Goal: Task Accomplishment & Management: Manage account settings

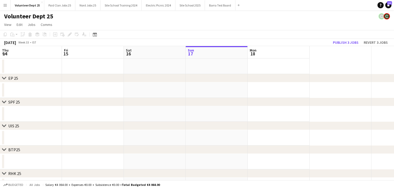
click at [286, 97] on app-date-cell at bounding box center [278, 90] width 62 height 16
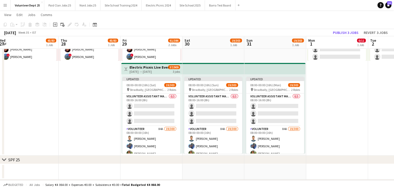
scroll to position [114, 0]
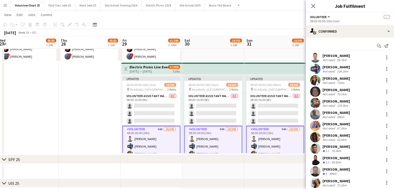
click at [320, 81] on div "[PERSON_NAME] Not rated 71km" at bounding box center [350, 80] width 88 height 10
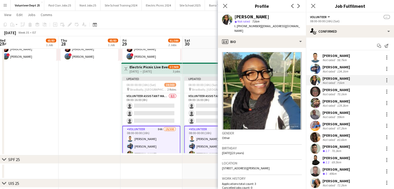
click at [344, 81] on div "71km" at bounding box center [340, 83] width 9 height 4
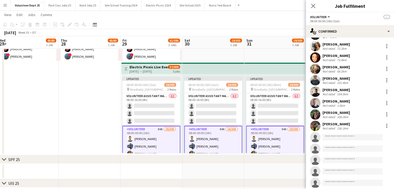
scroll to position [137, 0]
click at [339, 138] on input at bounding box center [352, 137] width 60 height 6
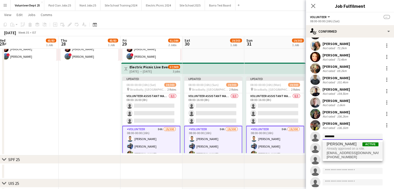
type input "*******"
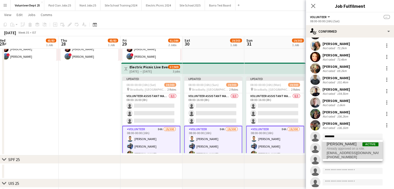
click at [345, 148] on span "Already approved on a role." at bounding box center [352, 148] width 52 height 5
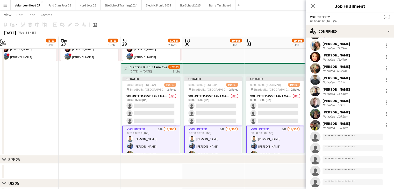
click at [189, 140] on app-user-avatar at bounding box center [192, 139] width 6 height 6
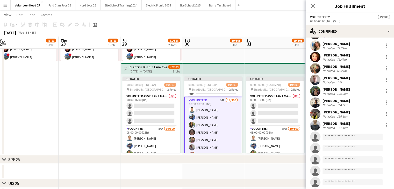
scroll to position [32, 0]
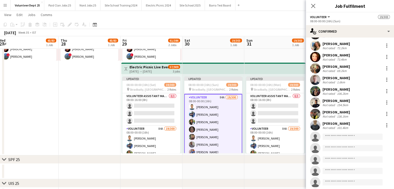
drag, startPoint x: 339, startPoint y: 140, endPoint x: 336, endPoint y: 137, distance: 4.9
click at [336, 137] on app-invite-slot "single-neutral-actions" at bounding box center [350, 137] width 88 height 10
click at [336, 137] on input at bounding box center [352, 137] width 60 height 6
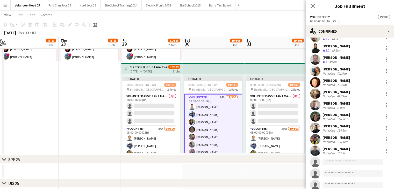
scroll to position [113, 0]
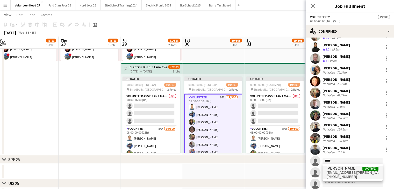
type input "*****"
click at [341, 178] on span "[PHONE_NUMBER]" at bounding box center [352, 177] width 52 height 4
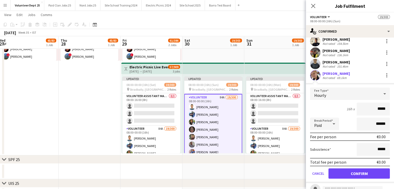
scroll to position [199, 0]
click at [358, 175] on button "Confirm" at bounding box center [358, 173] width 61 height 10
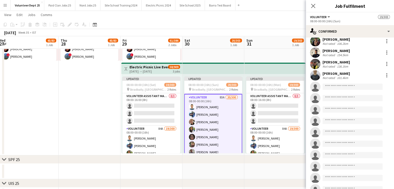
scroll to position [210, 0]
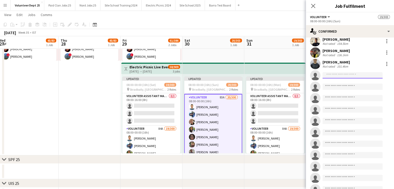
click at [344, 75] on input at bounding box center [352, 75] width 60 height 6
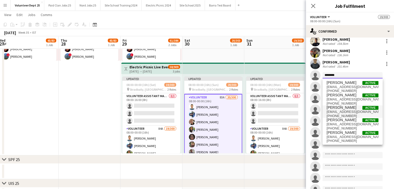
scroll to position [0, 0]
click at [325, 75] on input "********" at bounding box center [352, 75] width 60 height 6
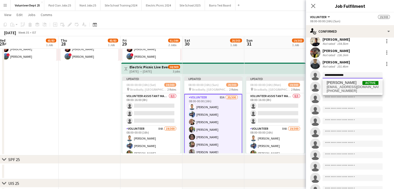
type input "**********"
click at [344, 86] on span "[EMAIL_ADDRESS][DOMAIN_NAME]" at bounding box center [352, 87] width 52 height 4
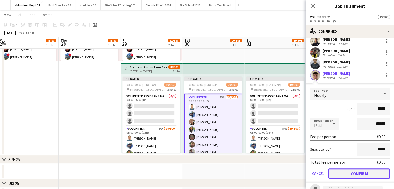
click at [356, 172] on button "Confirm" at bounding box center [358, 173] width 61 height 10
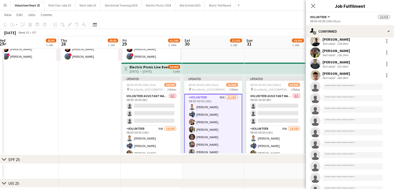
click at [336, 86] on input at bounding box center [352, 87] width 60 height 6
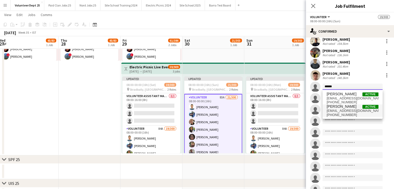
type input "******"
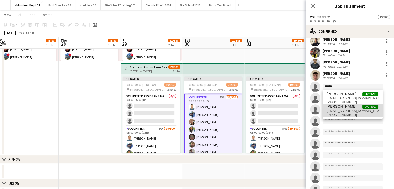
click at [343, 112] on span "[EMAIL_ADDRESS][DOMAIN_NAME]" at bounding box center [352, 111] width 52 height 4
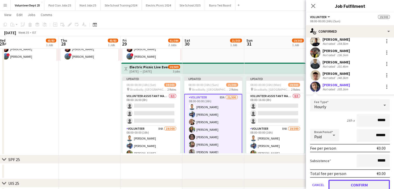
click at [348, 183] on button "Confirm" at bounding box center [358, 185] width 61 height 10
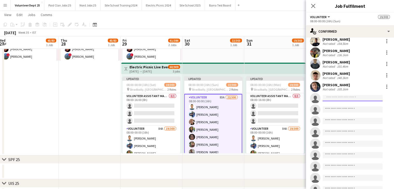
click at [334, 99] on input at bounding box center [352, 98] width 60 height 6
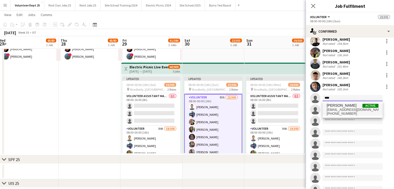
type input "****"
click at [348, 110] on span "[EMAIL_ADDRESS][DOMAIN_NAME]" at bounding box center [352, 110] width 52 height 4
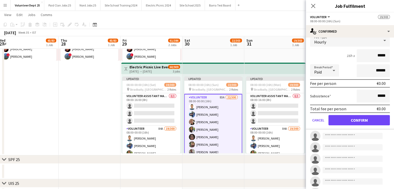
scroll to position [283, 0]
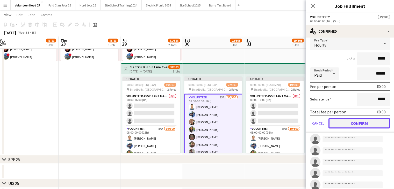
click at [352, 128] on button "Confirm" at bounding box center [358, 123] width 61 height 10
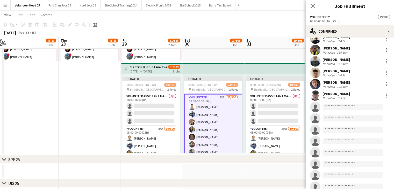
scroll to position [198, 0]
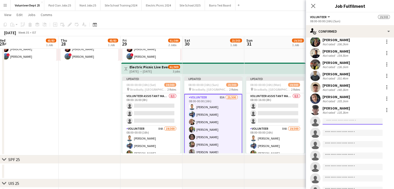
click at [333, 121] on input at bounding box center [352, 121] width 60 height 6
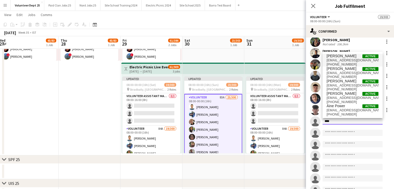
type input "****"
click at [339, 59] on span "[EMAIL_ADDRESS][DOMAIN_NAME]" at bounding box center [352, 60] width 52 height 4
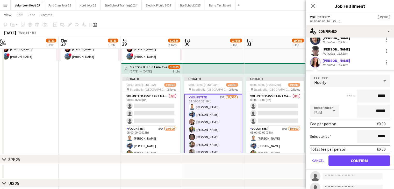
scroll to position [257, 0]
click at [355, 159] on button "Confirm" at bounding box center [358, 160] width 61 height 10
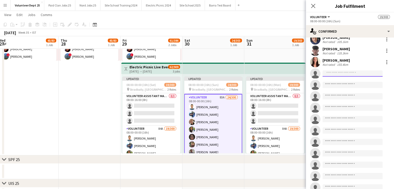
click at [339, 72] on input at bounding box center [352, 73] width 60 height 6
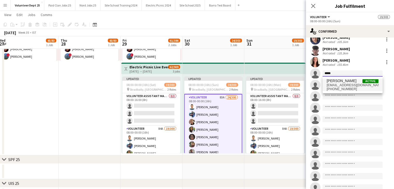
type input "*****"
click at [337, 81] on span "[PERSON_NAME]" at bounding box center [341, 81] width 30 height 4
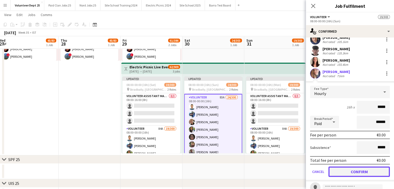
click at [361, 168] on button "Confirm" at bounding box center [358, 171] width 61 height 10
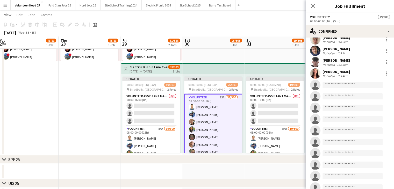
scroll to position [269, 0]
click at [336, 73] on input at bounding box center [352, 73] width 60 height 6
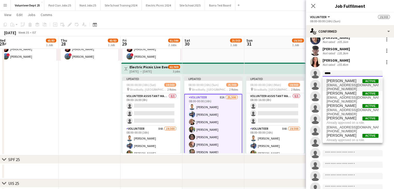
type input "*****"
click at [349, 90] on span "[PHONE_NUMBER]" at bounding box center [352, 89] width 52 height 4
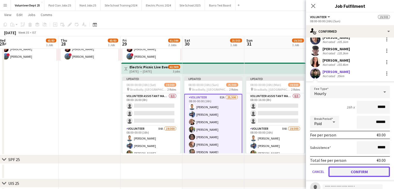
click at [357, 171] on button "Confirm" at bounding box center [358, 171] width 61 height 10
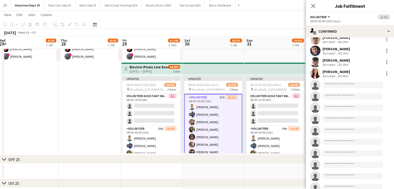
scroll to position [280, 0]
click at [333, 72] on input at bounding box center [352, 73] width 60 height 6
type input "*"
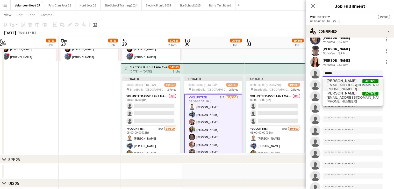
type input "******"
click at [342, 84] on span "[EMAIL_ADDRESS][DOMAIN_NAME]" at bounding box center [352, 85] width 52 height 4
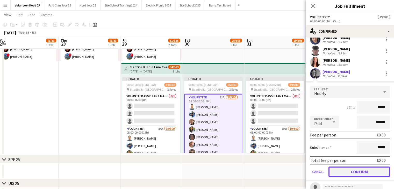
click at [351, 170] on button "Confirm" at bounding box center [358, 171] width 61 height 10
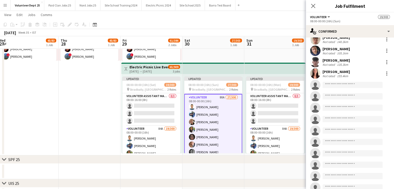
scroll to position [291, 0]
click at [336, 75] on input at bounding box center [352, 73] width 60 height 6
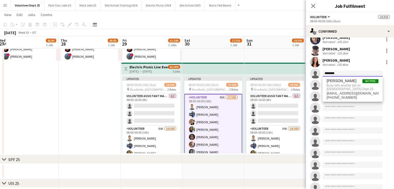
type input "********"
click at [352, 106] on input at bounding box center [352, 108] width 60 height 6
click at [342, 74] on input "********" at bounding box center [352, 73] width 60 height 6
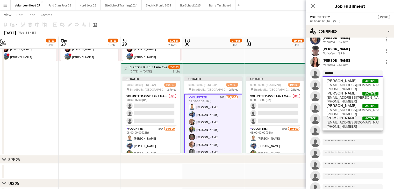
type input "*******"
click at [355, 124] on span "[EMAIL_ADDRESS][DOMAIN_NAME]" at bounding box center [352, 122] width 52 height 4
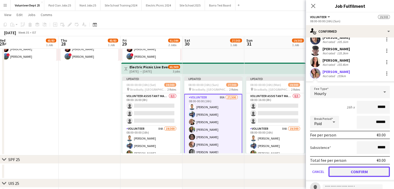
click at [358, 171] on button "Confirm" at bounding box center [358, 171] width 61 height 10
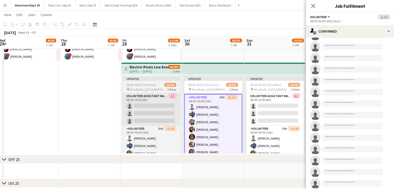
scroll to position [859, 0]
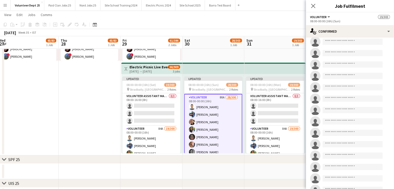
click at [195, 68] on app-top-bar at bounding box center [213, 68] width 62 height 11
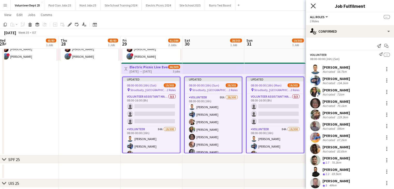
click at [312, 7] on icon "Close pop-in" at bounding box center [312, 5] width 5 height 5
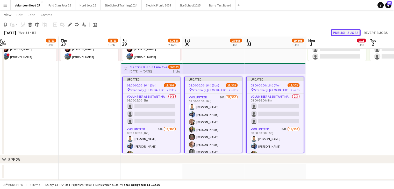
click at [349, 31] on button "Publish 3 jobs" at bounding box center [346, 32] width 30 height 7
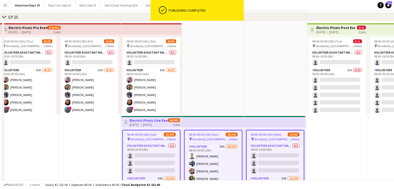
scroll to position [61, 0]
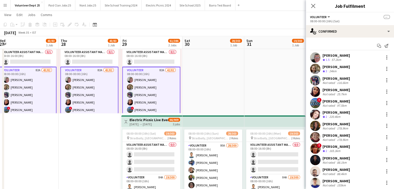
click at [334, 88] on div "[PERSON_NAME]" at bounding box center [335, 89] width 27 height 5
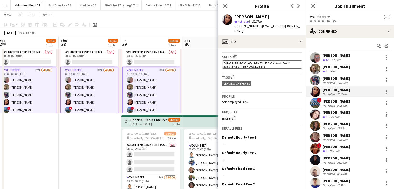
scroll to position [165, 0]
click at [223, 115] on div "[DATE] Edit crew unique ID" at bounding box center [262, 117] width 80 height 5
copy div "[DATE]"
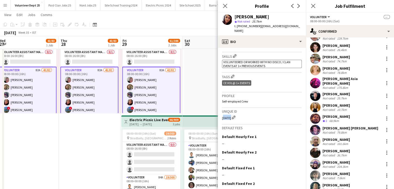
scroll to position [201, 0]
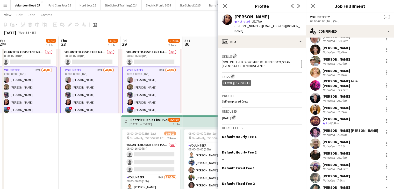
click at [334, 94] on div "[PERSON_NAME]" at bounding box center [335, 96] width 27 height 5
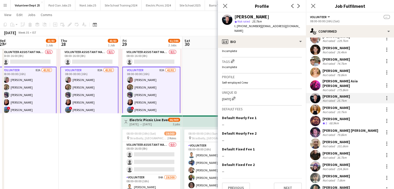
scroll to position [183, 0]
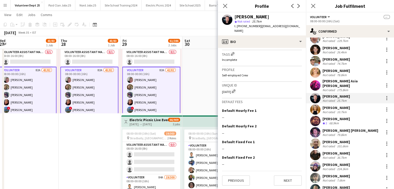
click at [227, 90] on div "[DATE] Edit crew unique ID" at bounding box center [262, 91] width 80 height 5
copy div "[DATE]"
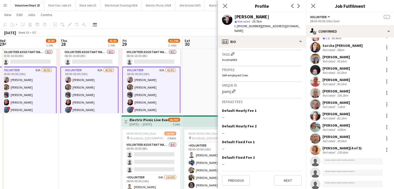
scroll to position [388, 0]
click at [345, 147] on div "[PERSON_NAME] (4 of 5)" at bounding box center [341, 148] width 39 height 5
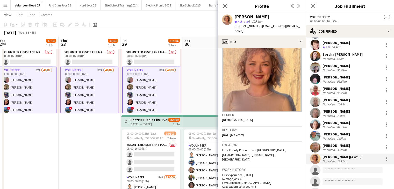
scroll to position [386, 0]
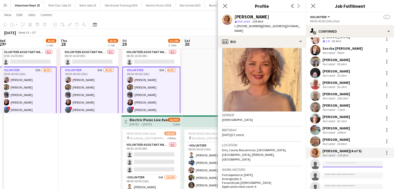
click at [333, 161] on input at bounding box center [352, 164] width 60 height 6
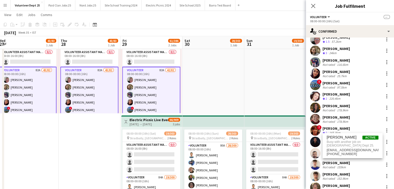
scroll to position [0, 0]
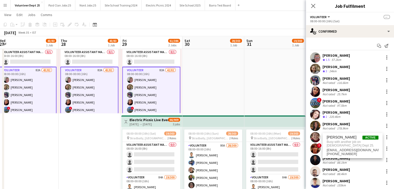
type input "********"
click at [332, 43] on div "Start chat Send notification" at bounding box center [350, 46] width 80 height 9
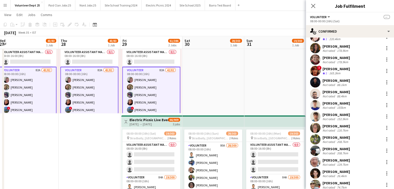
scroll to position [78, 0]
click at [334, 97] on div "Not rated" at bounding box center [328, 96] width 13 height 4
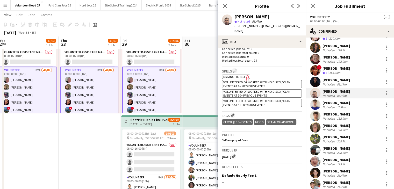
scroll to position [155, 0]
click at [226, 153] on div "[DATE] Edit crew unique ID" at bounding box center [262, 155] width 80 height 5
copy div "[DATE]"
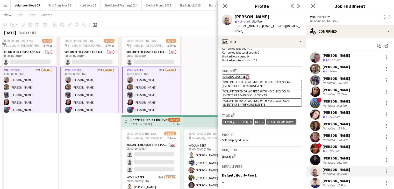
scroll to position [0, 0]
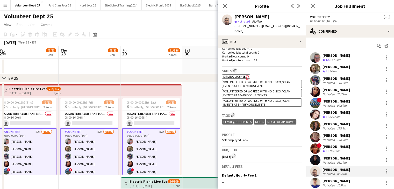
click at [336, 55] on div "[PERSON_NAME]" at bounding box center [335, 55] width 27 height 5
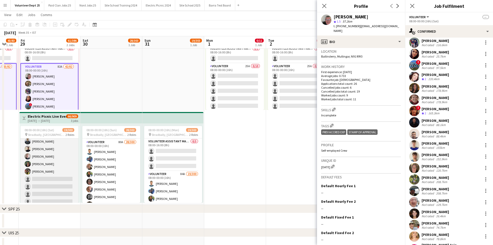
scroll to position [143, 0]
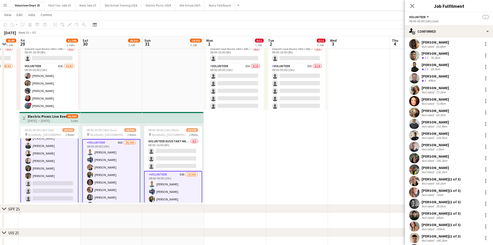
scroll to position [92, 0]
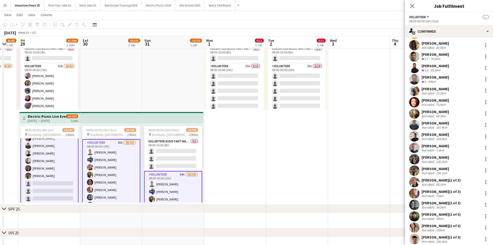
click at [393, 165] on div "Cian Mac [PERSON_NAME] Not rated 136.1km" at bounding box center [449, 170] width 88 height 10
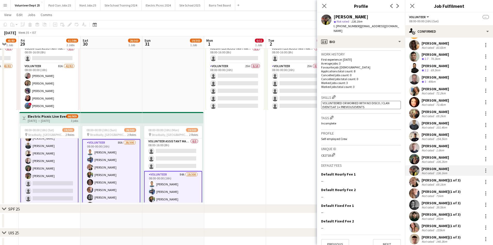
scroll to position [125, 0]
click at [325, 157] on div "CE2718 Edit crew unique ID" at bounding box center [361, 154] width 80 height 5
copy div "CE2718"
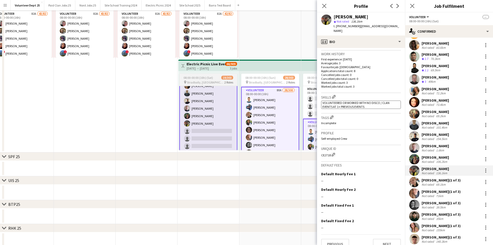
scroll to position [0, 0]
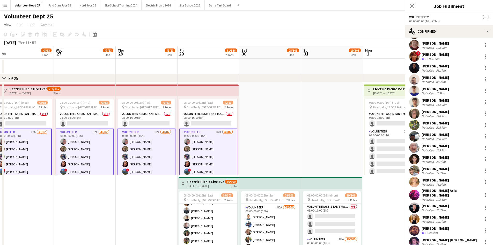
scroll to position [143, 0]
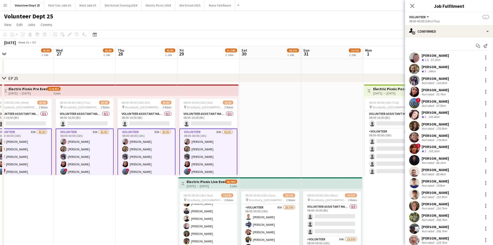
click at [393, 69] on div "Crew rating 3 24km" at bounding box center [435, 71] width 27 height 4
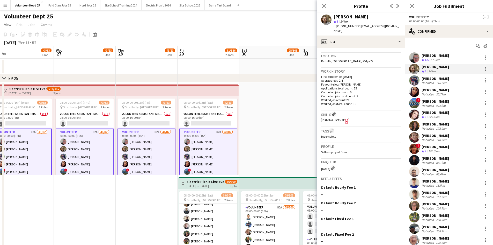
scroll to position [107, 0]
click at [325, 165] on div "[DATE] Edit crew unique ID" at bounding box center [361, 167] width 80 height 5
copy div "[DATE]"
click at [393, 5] on icon "Next" at bounding box center [398, 6] width 4 height 4
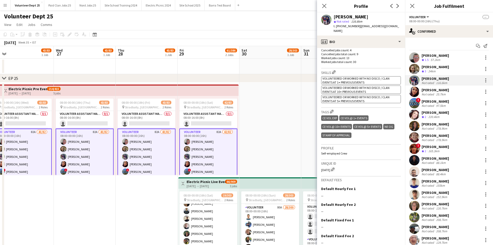
scroll to position [159, 0]
click at [325, 166] on div "[DATE] Edit crew unique ID" at bounding box center [361, 168] width 80 height 5
copy div "[DATE]"
click at [393, 92] on div "[PERSON_NAME]" at bounding box center [435, 89] width 27 height 5
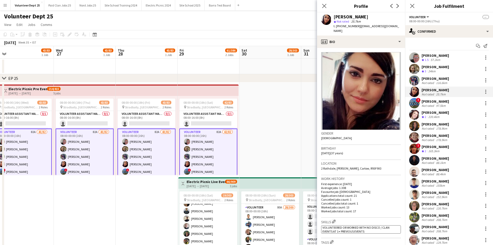
click at [393, 101] on div "[PERSON_NAME]" at bounding box center [435, 101] width 27 height 5
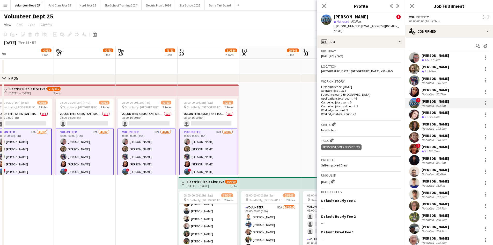
scroll to position [164, 0]
click at [323, 177] on div "[DATE] Edit crew unique ID" at bounding box center [361, 179] width 80 height 5
copy div "[DATE]"
click at [393, 116] on div "220.4km" at bounding box center [433, 117] width 13 height 4
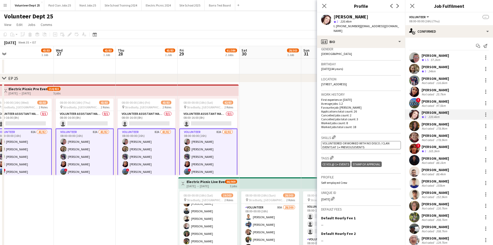
scroll to position [86, 0]
click at [325, 189] on div "[DATE] Edit crew unique ID" at bounding box center [361, 196] width 80 height 5
copy div "[DATE]"
click at [393, 125] on div "[PERSON_NAME]" at bounding box center [435, 124] width 27 height 5
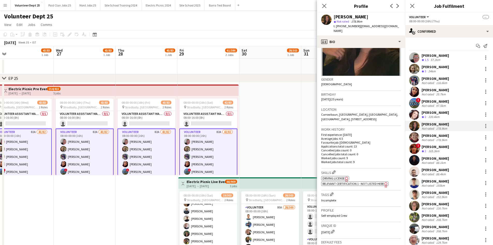
scroll to position [54, 0]
click at [324, 189] on div "[DATE] Edit crew unique ID" at bounding box center [361, 230] width 80 height 5
copy div "[DATE]"
click at [393, 137] on div "[PERSON_NAME]" at bounding box center [435, 135] width 27 height 5
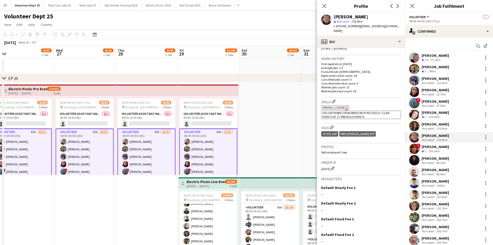
scroll to position [120, 0]
click at [325, 165] on div "[DATE] Edit crew unique ID" at bounding box center [361, 167] width 80 height 5
copy div "[DATE]"
click at [393, 146] on div "! [PERSON_NAME] Crew rating 2 165.3km" at bounding box center [449, 148] width 88 height 10
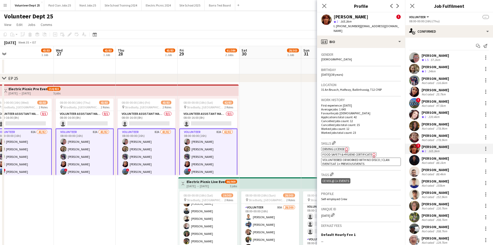
scroll to position [132, 0]
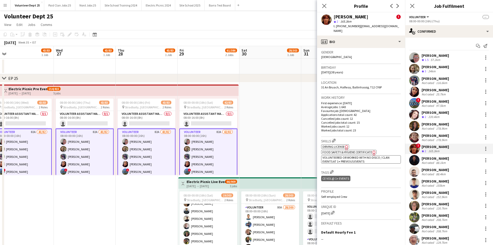
click at [325, 189] on div "[DATE] Edit crew unique ID" at bounding box center [361, 212] width 80 height 5
click at [393, 161] on div "[PERSON_NAME] Not rated 88.1km" at bounding box center [449, 160] width 88 height 10
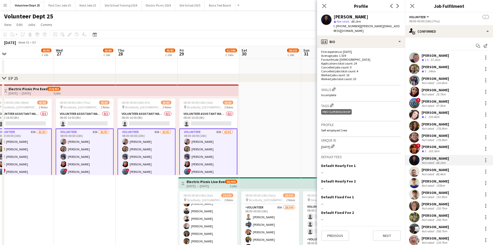
click at [324, 151] on div "Unique ID [DATE] Edit crew unique ID" at bounding box center [361, 145] width 80 height 17
click at [393, 171] on div "[PERSON_NAME]" at bounding box center [435, 169] width 27 height 5
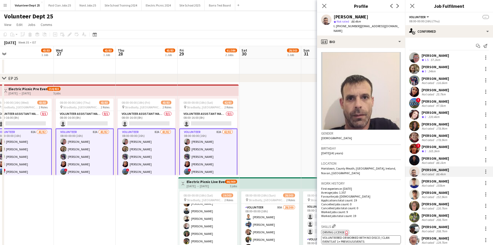
click at [393, 185] on div "Not rated" at bounding box center [428, 185] width 13 height 4
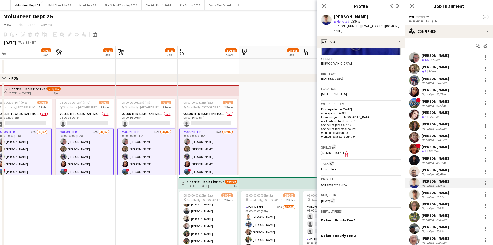
scroll to position [75, 0]
click at [325, 189] on div "[DATE] Edit crew unique ID" at bounding box center [361, 200] width 80 height 5
click at [393, 189] on div "152.9km" at bounding box center [441, 197] width 13 height 4
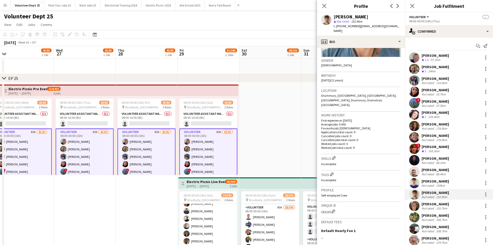
scroll to position [73, 0]
click at [326, 189] on div "CE2125 Edit crew unique ID" at bounding box center [361, 210] width 80 height 5
click at [393, 189] on div "[PERSON_NAME]" at bounding box center [435, 203] width 27 height 5
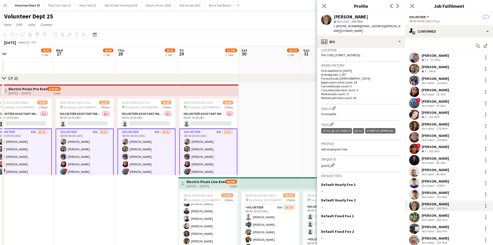
scroll to position [132, 0]
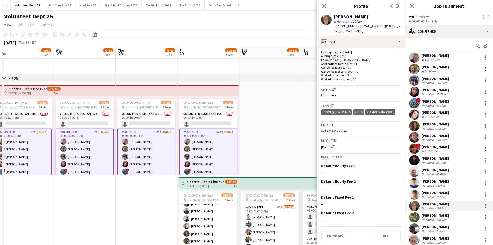
click at [327, 149] on div "[DATE] Edit crew unique ID" at bounding box center [361, 146] width 80 height 5
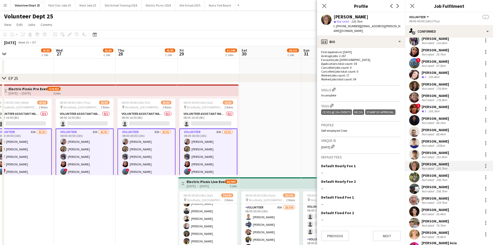
scroll to position [40, 0]
click at [393, 176] on div "[PERSON_NAME]" at bounding box center [435, 175] width 27 height 5
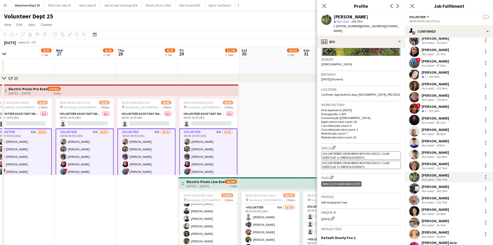
scroll to position [81, 0]
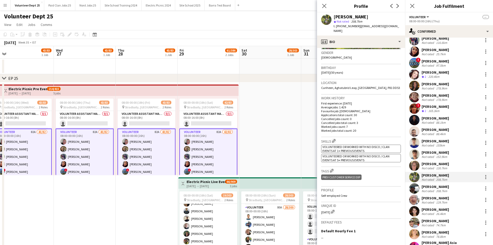
click at [323, 189] on div "[DATE] Edit crew unique ID" at bounding box center [361, 211] width 80 height 5
click at [393, 186] on div "[PERSON_NAME]" at bounding box center [435, 186] width 27 height 5
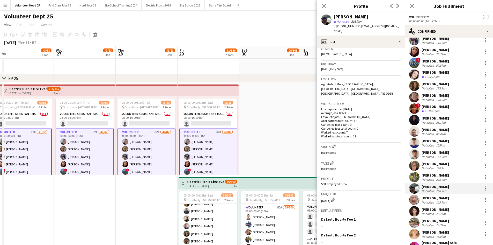
scroll to position [84, 0]
click at [324, 189] on div "[DATE] Edit crew unique ID" at bounding box center [361, 199] width 80 height 5
click at [393, 189] on div "[PERSON_NAME]" at bounding box center [435, 197] width 27 height 5
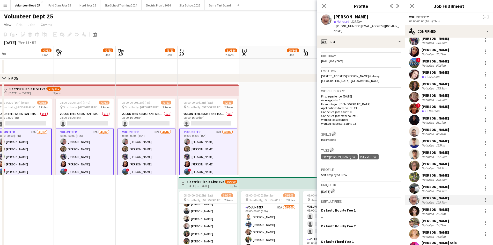
scroll to position [93, 0]
click at [322, 187] on div "[DATE] Edit crew unique ID" at bounding box center [361, 189] width 80 height 5
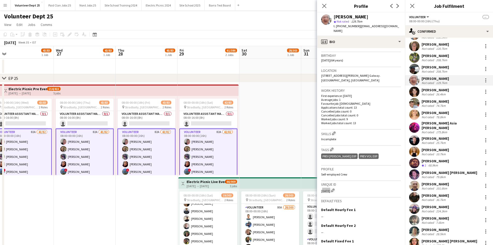
scroll to position [166, 0]
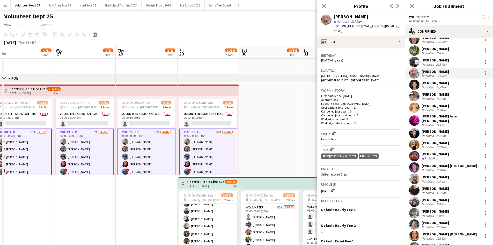
click at [393, 83] on div "[PERSON_NAME]" at bounding box center [435, 83] width 27 height 5
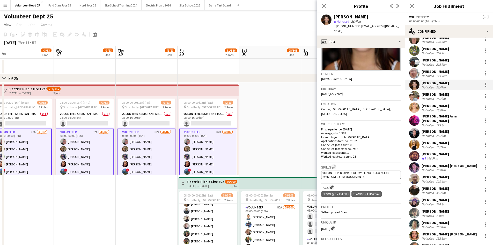
scroll to position [60, 0]
click at [325, 189] on div "[DATE] Edit crew unique ID" at bounding box center [361, 227] width 80 height 5
click at [393, 95] on div "[PERSON_NAME]" at bounding box center [435, 94] width 27 height 5
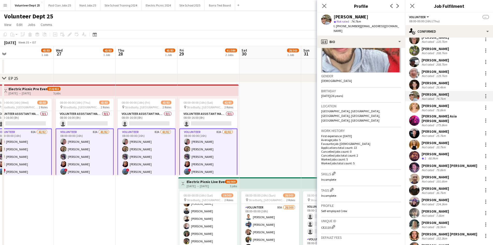
scroll to position [57, 0]
click at [326, 189] on div "CE2110 Edit crew unique ID" at bounding box center [361, 226] width 80 height 5
click at [393, 106] on div "[PERSON_NAME]" at bounding box center [435, 105] width 27 height 5
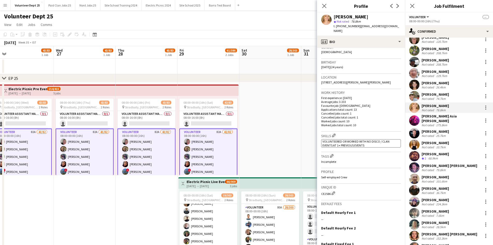
scroll to position [107, 0]
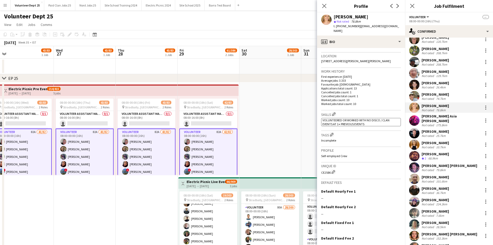
click at [326, 173] on div "CE2586 Edit crew unique ID" at bounding box center [361, 171] width 80 height 5
click at [393, 118] on div "[PERSON_NAME] Asia [PERSON_NAME]" at bounding box center [451, 118] width 59 height 9
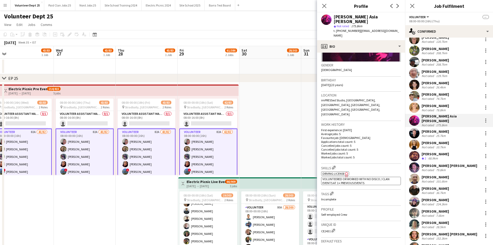
scroll to position [73, 0]
click at [323, 189] on div "CE2431 Edit crew unique ID" at bounding box center [361, 229] width 80 height 5
click at [393, 134] on div "25.7km" at bounding box center [441, 136] width 12 height 4
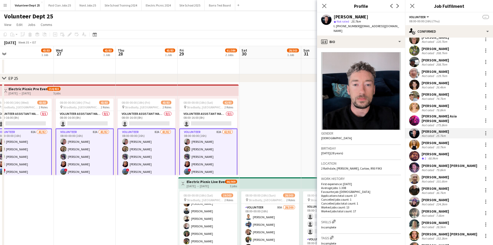
click at [393, 140] on div "[PERSON_NAME]" at bounding box center [435, 142] width 27 height 5
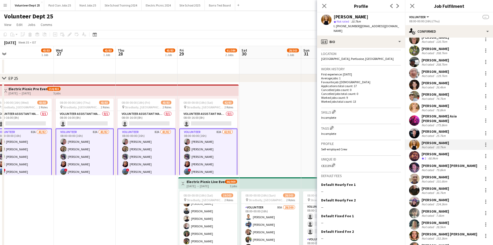
scroll to position [110, 0]
click at [326, 165] on div "CE2139 Edit crew unique ID" at bounding box center [361, 164] width 80 height 5
click at [393, 152] on div "[PERSON_NAME]" at bounding box center [435, 153] width 27 height 5
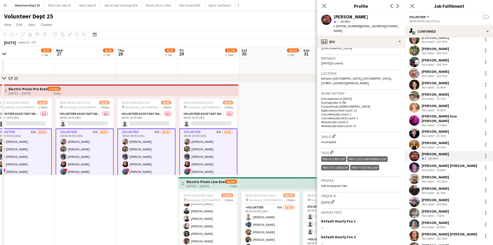
scroll to position [90, 0]
click at [324, 189] on div "[DATE] Edit crew unique ID" at bounding box center [361, 201] width 80 height 5
click at [393, 168] on div "Not rated" at bounding box center [428, 170] width 13 height 4
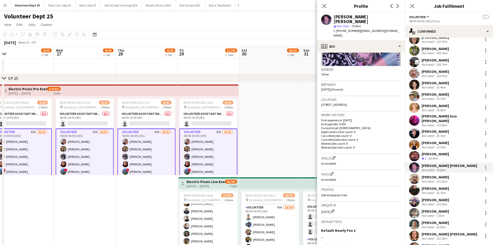
scroll to position [69, 0]
click at [325, 189] on div "[DATE] Edit crew unique ID" at bounding box center [361, 210] width 80 height 5
click at [393, 179] on div "101.6km" at bounding box center [441, 181] width 13 height 4
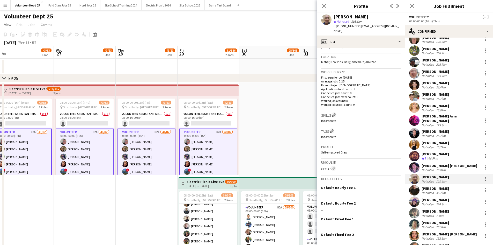
scroll to position [107, 0]
click at [327, 165] on div "CE2347 Edit crew unique ID" at bounding box center [361, 167] width 80 height 5
click at [393, 186] on div "[PERSON_NAME]" at bounding box center [435, 188] width 27 height 5
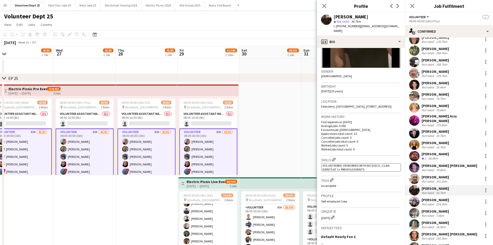
scroll to position [72, 0]
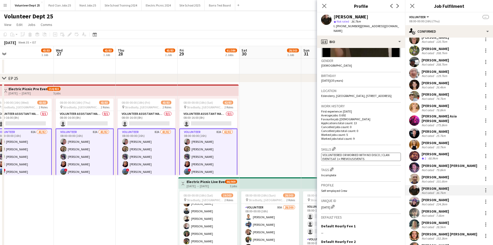
click at [325, 189] on div "[DATE] Edit crew unique ID" at bounding box center [361, 206] width 80 height 5
click at [393, 189] on div "[PERSON_NAME]" at bounding box center [435, 199] width 27 height 5
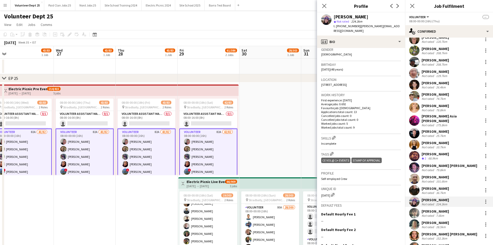
scroll to position [85, 0]
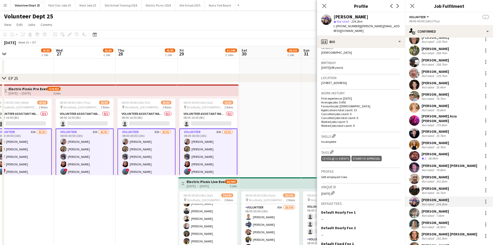
click at [325, 189] on div "[DATE] Edit crew unique ID" at bounding box center [361, 192] width 80 height 5
click at [393, 189] on div "[PERSON_NAME]" at bounding box center [435, 211] width 27 height 5
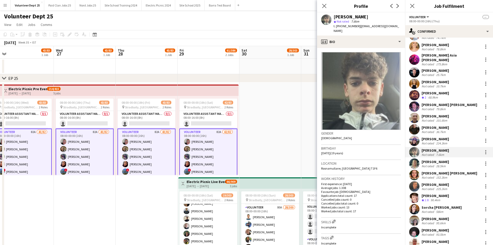
scroll to position [227, 0]
click at [393, 189] on div "58km" at bounding box center [439, 211] width 9 height 4
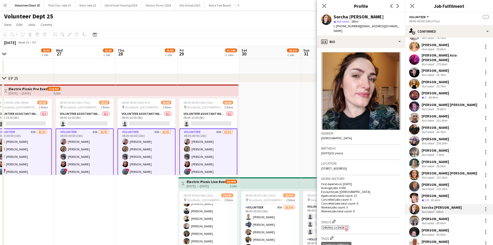
scroll to position [272, 0]
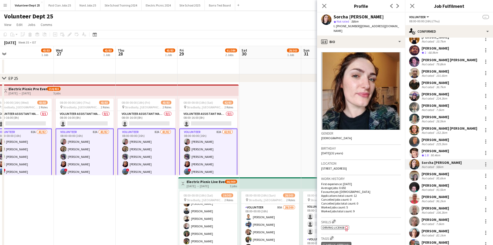
click at [393, 108] on div "7.6km" at bounding box center [440, 110] width 10 height 4
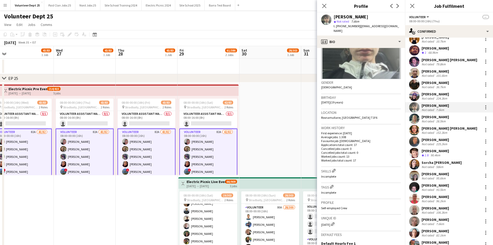
scroll to position [52, 0]
click at [327, 189] on div "[DATE] Edit crew unique ID" at bounding box center [361, 222] width 80 height 5
click at [393, 116] on div "[PERSON_NAME]" at bounding box center [435, 116] width 27 height 5
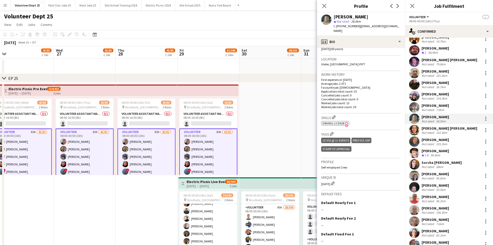
scroll to position [104, 0]
click at [327, 183] on div "[DATE] Edit crew unique ID" at bounding box center [361, 182] width 80 height 5
click at [393, 126] on div "[PERSON_NAME] [PERSON_NAME]" at bounding box center [450, 128] width 56 height 5
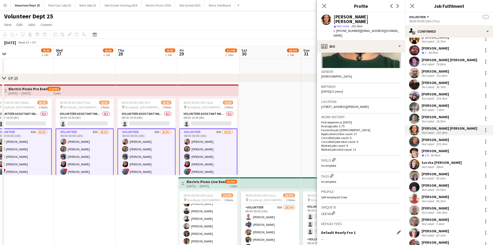
scroll to position [69, 0]
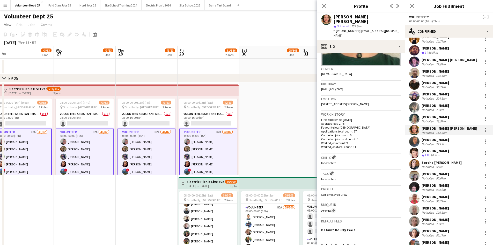
click at [325, 189] on div "CE2710 Edit crew unique ID" at bounding box center [361, 210] width 80 height 5
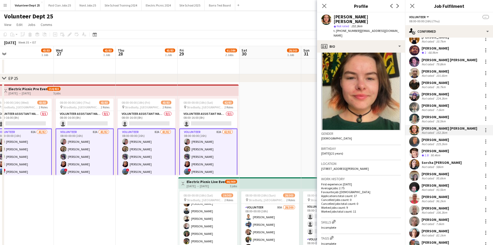
scroll to position [4, 0]
click at [393, 183] on div "[PERSON_NAME]" at bounding box center [435, 185] width 27 height 5
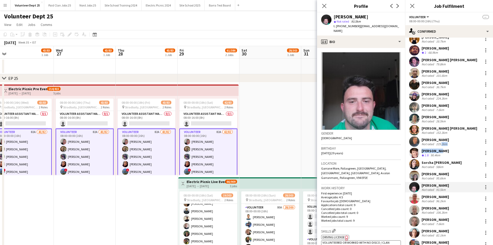
drag, startPoint x: 439, startPoint y: 144, endPoint x: 440, endPoint y: 140, distance: 4.4
click at [393, 140] on div "[PERSON_NAME] Crew rating 1.5 57.2km [PERSON_NAME] Crew rating 3 24km [PERSON_N…" at bounding box center [449, 248] width 88 height 936
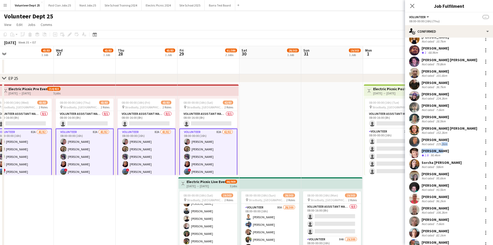
click at [393, 142] on div "225.2km" at bounding box center [441, 144] width 13 height 4
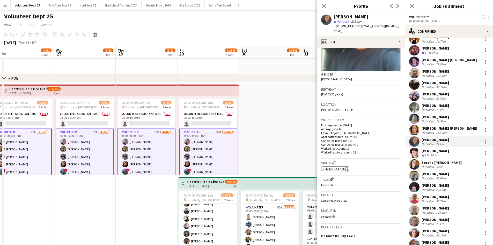
scroll to position [59, 0]
click at [326, 189] on div "Unique ID CE3089 Edit crew unique ID" at bounding box center [361, 215] width 80 height 17
click at [326, 189] on div "CE3089 Edit crew unique ID" at bounding box center [361, 215] width 80 height 5
click at [393, 148] on div "[PERSON_NAME]" at bounding box center [435, 150] width 27 height 5
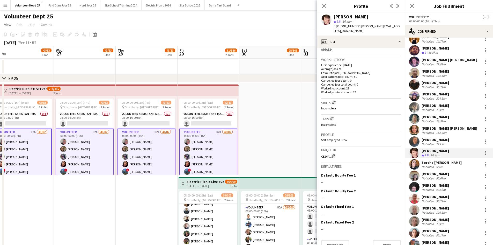
scroll to position [123, 0]
click at [327, 153] on div "CE2641 Edit crew unique ID" at bounding box center [361, 155] width 80 height 5
click at [393, 161] on div "Sorcha [PERSON_NAME]" at bounding box center [442, 162] width 40 height 5
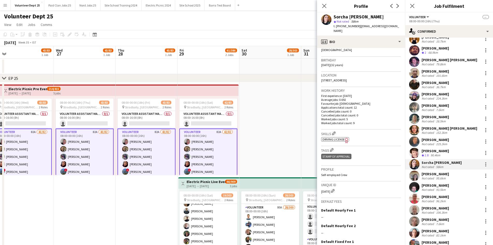
scroll to position [88, 0]
click at [326, 188] on div "[DATE] Edit crew unique ID" at bounding box center [361, 190] width 80 height 5
click at [393, 171] on div "[PERSON_NAME]" at bounding box center [435, 173] width 27 height 5
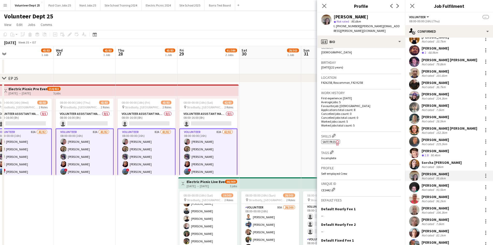
scroll to position [86, 0]
click at [325, 186] on div "CE3442 Edit crew unique ID" at bounding box center [361, 188] width 80 height 5
click at [393, 178] on div "[PERSON_NAME] Crew rating 1.5 57.2km [PERSON_NAME] Crew rating 3 24km [PERSON_N…" at bounding box center [449, 248] width 88 height 936
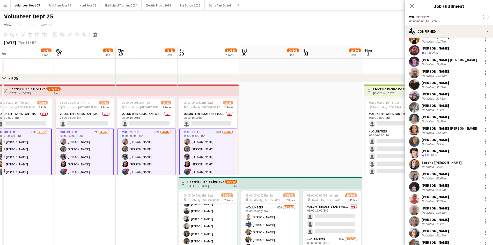
click at [393, 183] on div "[PERSON_NAME]" at bounding box center [435, 185] width 27 height 5
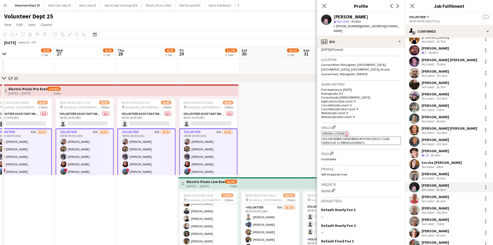
scroll to position [104, 0]
click at [327, 187] on div "CE2351 Edit crew unique ID" at bounding box center [361, 189] width 80 height 5
click at [393, 189] on div "[PERSON_NAME]" at bounding box center [435, 196] width 27 height 5
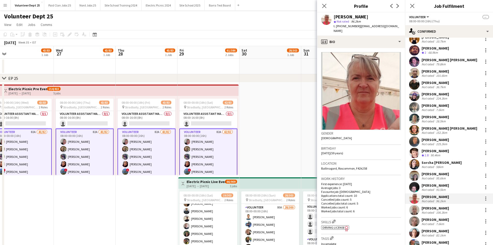
scroll to position [72, 0]
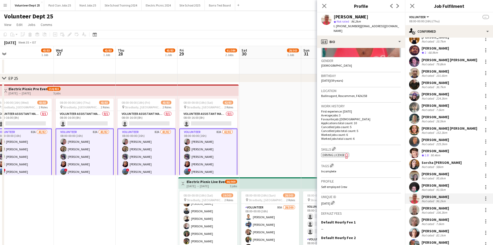
click at [326, 189] on div "[DATE] Edit crew unique ID" at bounding box center [361, 202] width 80 height 5
click at [393, 189] on div "Not rated" at bounding box center [428, 212] width 13 height 4
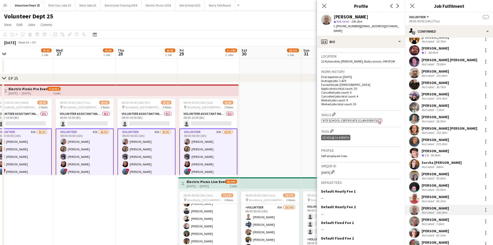
scroll to position [107, 0]
click at [326, 169] on div "[DATE] Edit crew unique ID" at bounding box center [361, 171] width 80 height 5
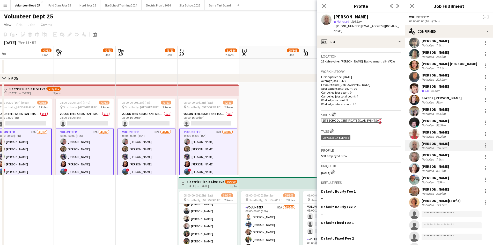
scroll to position [337, 0]
click at [393, 152] on div "[PERSON_NAME]" at bounding box center [435, 154] width 27 height 5
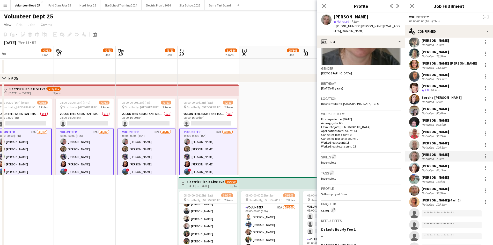
scroll to position [65, 0]
click at [327, 189] on div "Unique ID CE2917 Edit crew unique ID" at bounding box center [361, 208] width 80 height 17
click at [393, 168] on div "Not rated" at bounding box center [428, 170] width 13 height 4
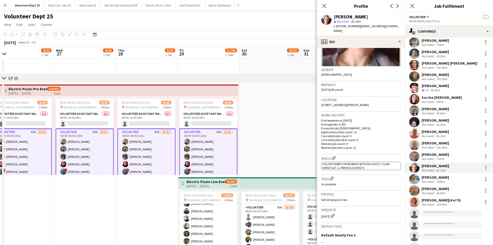
scroll to position [120, 0]
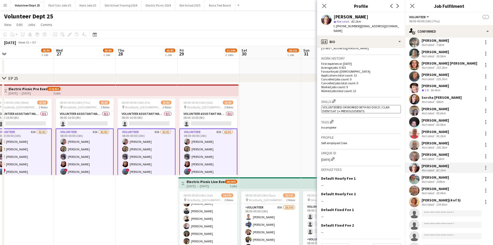
click at [327, 156] on div "[DATE] Edit crew unique ID" at bounding box center [361, 158] width 80 height 5
click at [393, 179] on div "169km" at bounding box center [440, 181] width 11 height 4
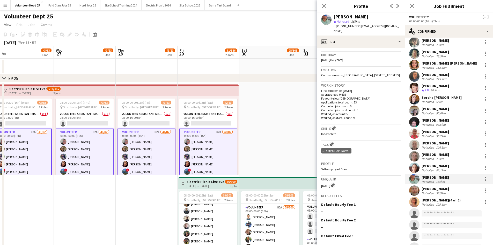
scroll to position [105, 0]
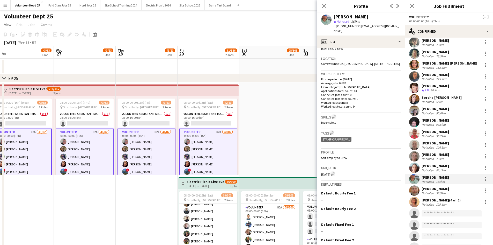
click at [325, 176] on div "[DATE] Edit crew unique ID" at bounding box center [361, 173] width 80 height 5
click at [393, 189] on div "Not rated" at bounding box center [428, 193] width 13 height 4
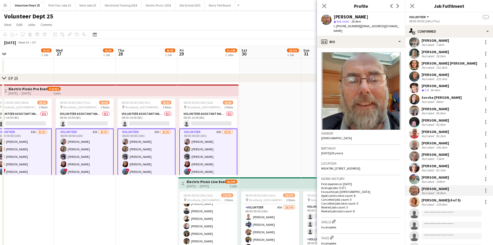
scroll to position [123, 0]
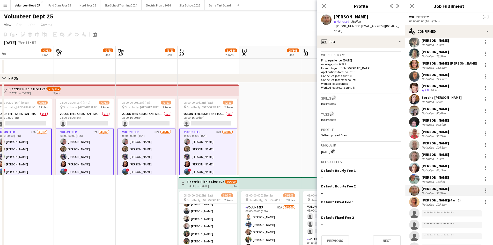
drag, startPoint x: 326, startPoint y: 145, endPoint x: 327, endPoint y: 148, distance: 3.8
click at [327, 148] on div "[DATE] Edit crew unique ID" at bounding box center [361, 150] width 80 height 5
click at [393, 189] on div "129.6km" at bounding box center [441, 204] width 13 height 4
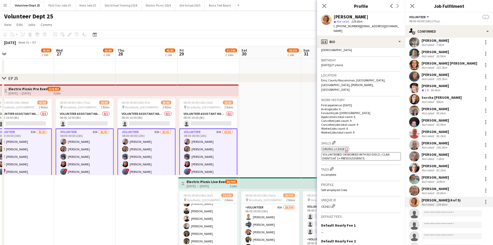
scroll to position [101, 0]
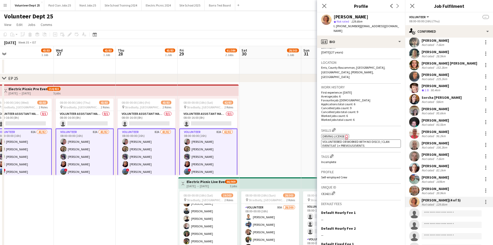
click at [325, 189] on div "CE2421 Edit crew unique ID" at bounding box center [361, 192] width 80 height 5
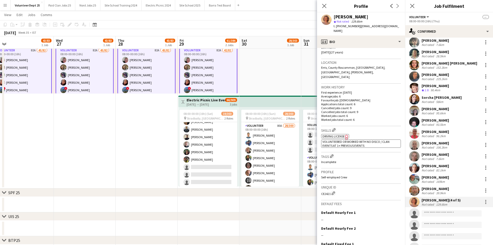
scroll to position [81, 0]
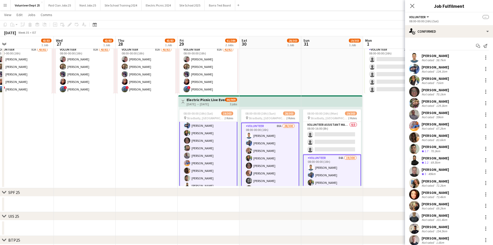
scroll to position [0, 0]
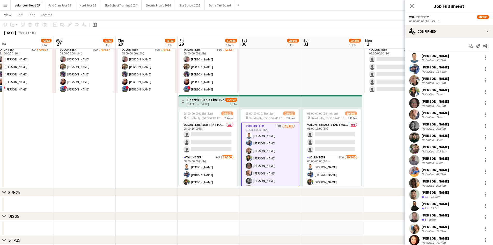
click at [393, 61] on div "58.7km" at bounding box center [441, 60] width 12 height 4
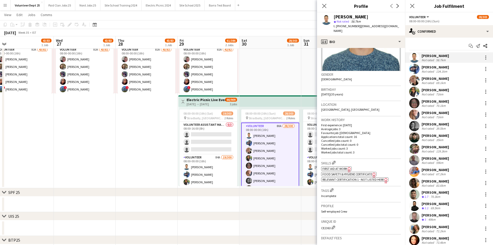
scroll to position [144, 0]
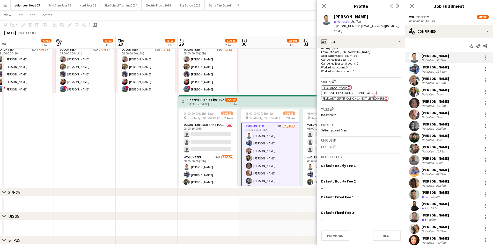
click at [329, 146] on div "CE2363 Edit crew unique ID" at bounding box center [361, 145] width 80 height 5
click at [393, 68] on div "[PERSON_NAME]" at bounding box center [435, 67] width 27 height 5
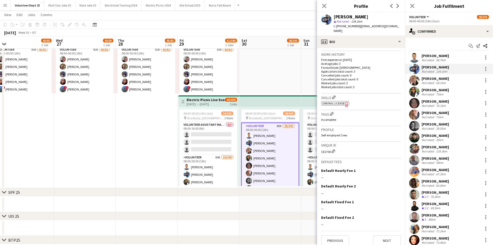
scroll to position [124, 0]
click at [327, 149] on div "CE2700 Edit crew unique ID" at bounding box center [361, 151] width 80 height 5
click at [393, 79] on div "[PERSON_NAME]" at bounding box center [435, 78] width 27 height 5
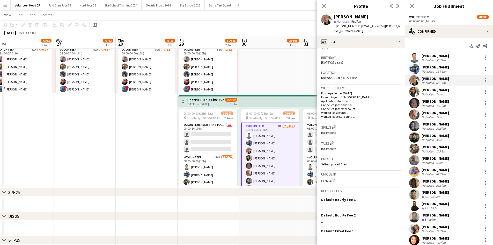
scroll to position [93, 0]
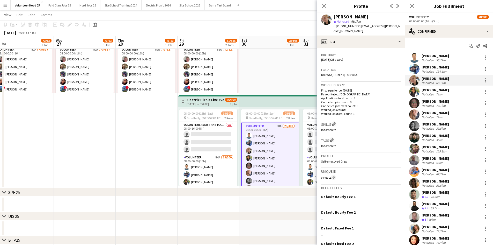
click at [326, 174] on div "CE2694 Edit crew unique ID" at bounding box center [361, 176] width 80 height 5
click at [393, 91] on div "[PERSON_NAME] Not rated 71km" at bounding box center [449, 91] width 88 height 10
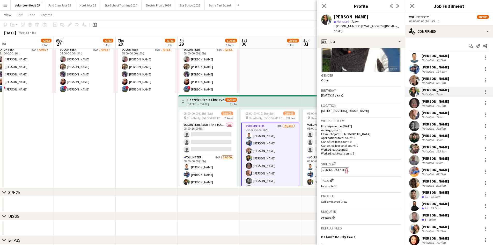
scroll to position [58, 0]
click at [327, 189] on div "CE2699 Edit crew unique ID" at bounding box center [361, 216] width 80 height 5
click at [393, 107] on div "70.1km" at bounding box center [441, 106] width 12 height 4
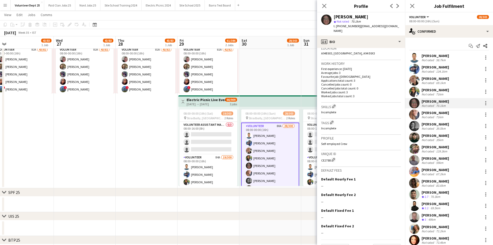
scroll to position [115, 0]
click at [326, 159] on div "CE2788 Edit crew unique ID" at bounding box center [361, 158] width 80 height 5
click at [393, 114] on div "[PERSON_NAME]" at bounding box center [435, 112] width 27 height 5
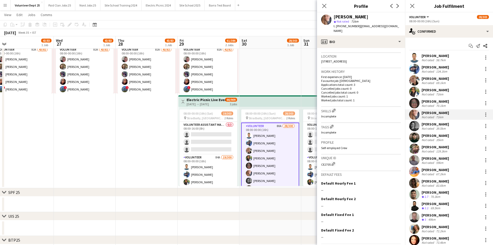
scroll to position [120, 0]
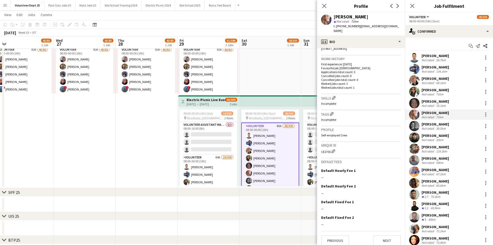
click at [327, 148] on div "CE2705 Edit crew unique ID" at bounding box center [361, 150] width 80 height 5
click at [393, 123] on div "[PERSON_NAME]" at bounding box center [435, 124] width 27 height 5
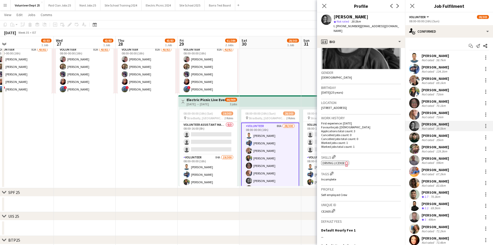
scroll to position [61, 0]
click at [324, 189] on div "CE2605 Edit crew unique ID" at bounding box center [361, 209] width 80 height 5
click at [393, 135] on div "[PERSON_NAME]" at bounding box center [435, 135] width 27 height 5
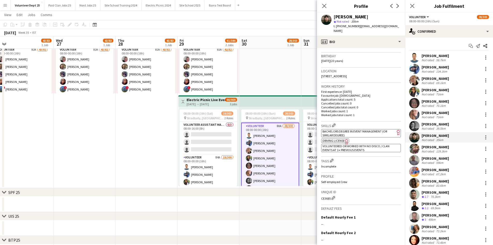
scroll to position [101, 0]
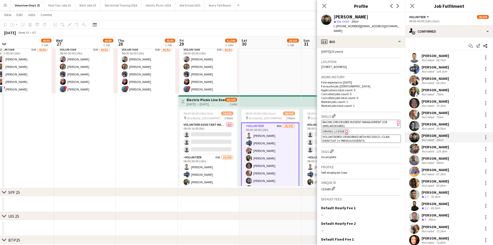
click at [325, 186] on div "CE3685 Edit crew unique ID" at bounding box center [361, 188] width 80 height 5
click at [393, 146] on div "[PERSON_NAME]" at bounding box center [435, 146] width 27 height 5
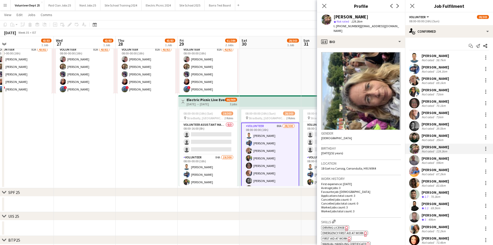
scroll to position [150, 0]
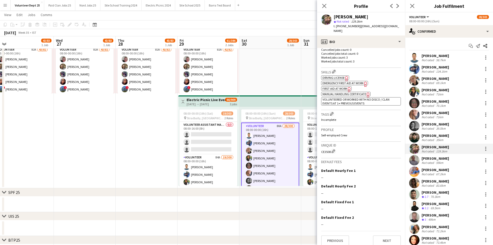
click at [325, 147] on div "Unique ID CE3508 Edit crew unique ID" at bounding box center [361, 150] width 80 height 17
click at [325, 148] on div "CE3508 Edit crew unique ID" at bounding box center [361, 150] width 80 height 5
click at [393, 160] on div "[PERSON_NAME]" at bounding box center [435, 158] width 27 height 5
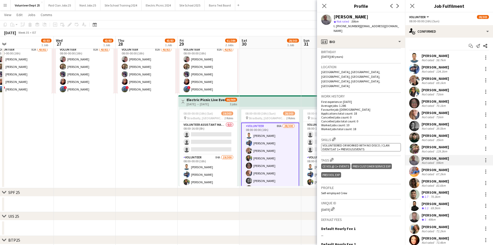
scroll to position [99, 0]
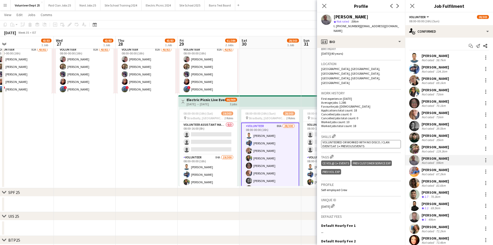
click at [325, 189] on div "[DATE] Edit crew unique ID" at bounding box center [361, 205] width 80 height 5
click at [393, 170] on div "[PERSON_NAME]" at bounding box center [435, 169] width 27 height 5
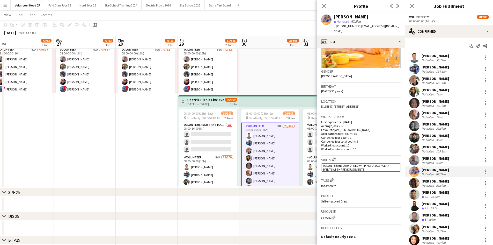
scroll to position [67, 0]
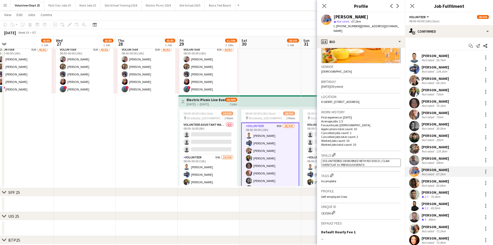
click at [325, 189] on div "CE2536 Edit crew unique ID" at bounding box center [361, 212] width 80 height 5
click at [327, 189] on div "CE2536 Edit crew unique ID" at bounding box center [361, 212] width 80 height 5
click at [393, 184] on div "[PERSON_NAME] Not rated 83.6km" at bounding box center [449, 183] width 88 height 10
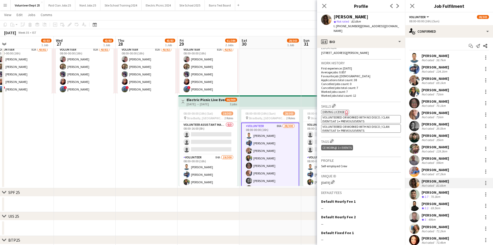
scroll to position [118, 0]
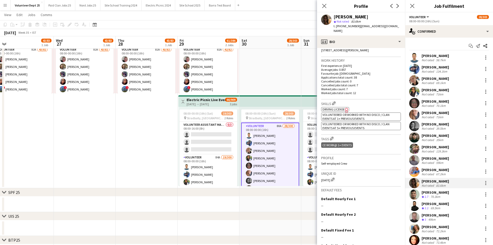
click at [327, 177] on div "[DATE] Edit crew unique ID" at bounding box center [361, 179] width 80 height 5
click at [323, 177] on div "[DATE] Edit crew unique ID" at bounding box center [361, 179] width 80 height 5
click at [393, 189] on div "70.3km" at bounding box center [436, 196] width 12 height 4
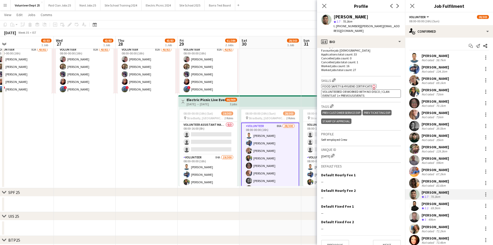
scroll to position [143, 0]
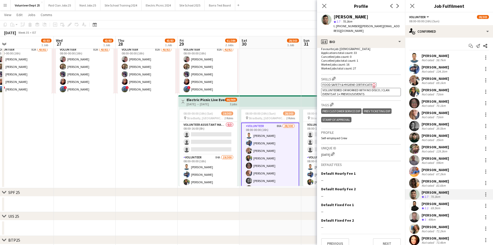
click at [326, 151] on div "[DATE] Edit crew unique ID" at bounding box center [361, 153] width 80 height 5
click at [393, 189] on div "Crew rating 2.2" at bounding box center [426, 208] width 8 height 4
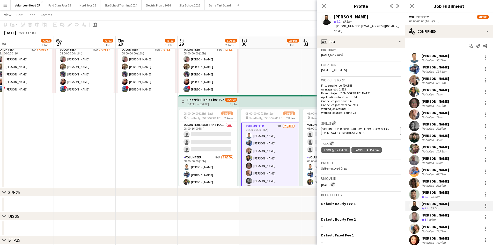
scroll to position [99, 0]
click at [326, 185] on div "[DATE] Edit crew unique ID" at bounding box center [361, 183] width 80 height 5
click at [393, 189] on div "[PERSON_NAME]" at bounding box center [435, 215] width 27 height 5
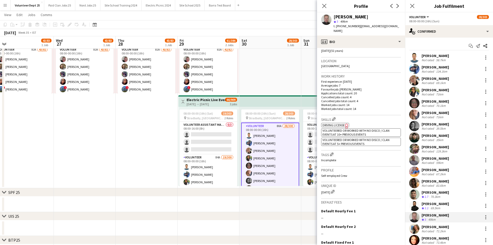
scroll to position [103, 0]
click at [324, 189] on div "[DATE] Edit crew unique ID" at bounding box center [361, 190] width 80 height 5
click at [393, 189] on div "[PERSON_NAME] Not rated 72.2km" at bounding box center [449, 228] width 88 height 10
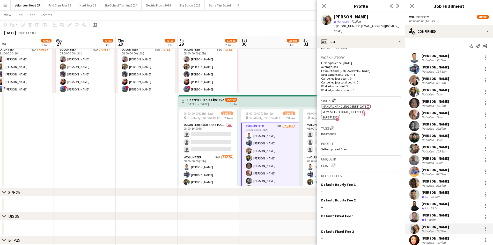
scroll to position [130, 0]
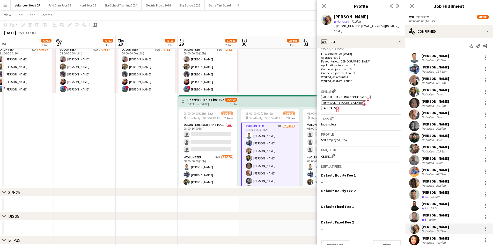
click at [326, 153] on div "CE3551 Edit crew unique ID" at bounding box center [361, 155] width 80 height 5
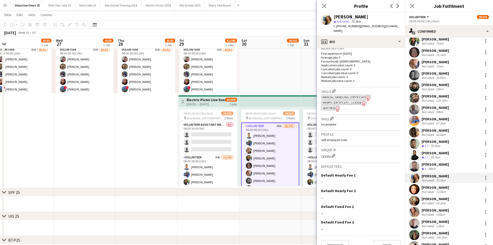
scroll to position [51, 0]
click at [393, 189] on div "Not rated" at bounding box center [428, 191] width 13 height 4
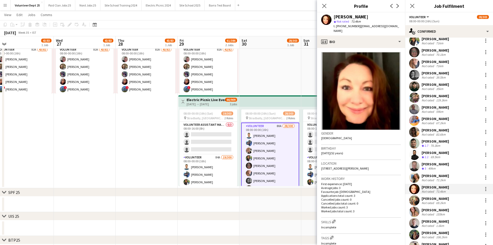
click at [393, 188] on div "[PERSON_NAME]" at bounding box center [435, 187] width 27 height 5
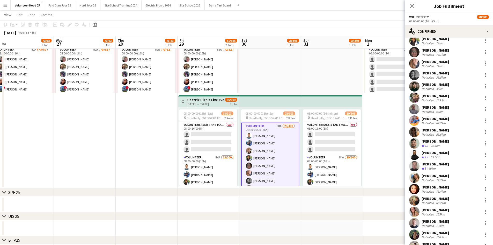
click at [393, 188] on div "[PERSON_NAME]" at bounding box center [435, 187] width 27 height 5
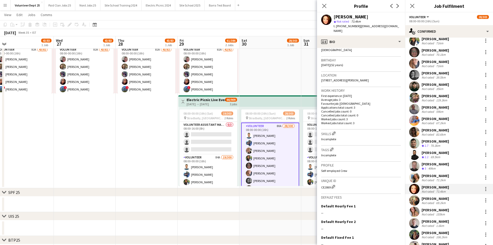
scroll to position [89, 0]
click at [324, 183] on div "CE2869 Edit crew unique ID" at bounding box center [361, 185] width 80 height 5
click at [393, 189] on div "Not rated" at bounding box center [428, 203] width 13 height 4
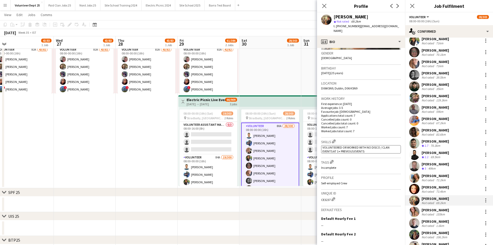
scroll to position [80, 0]
click at [325, 189] on div "CE3237 Edit crew unique ID" at bounding box center [361, 198] width 80 height 5
click at [393, 189] on div "[PERSON_NAME]" at bounding box center [435, 209] width 27 height 5
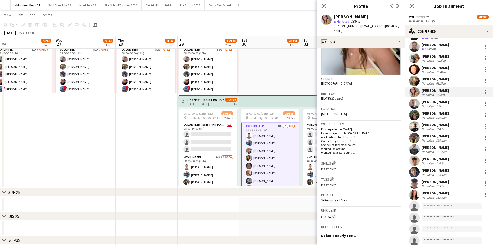
scroll to position [55, 0]
click at [325, 189] on div "CE3734 Edit crew unique ID" at bounding box center [361, 215] width 80 height 5
click at [393, 105] on div "Not rated" at bounding box center [428, 106] width 13 height 4
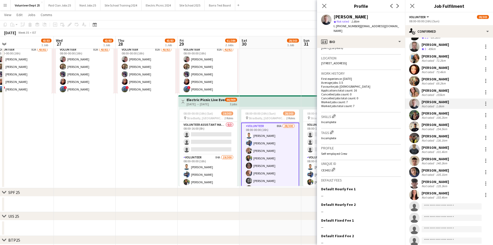
scroll to position [113, 0]
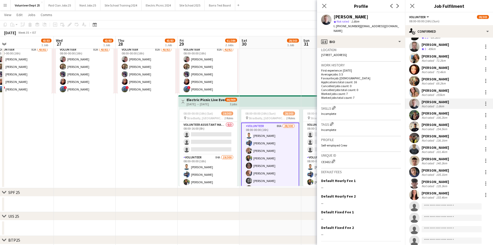
click at [327, 158] on div "CE3432 Edit crew unique ID" at bounding box center [361, 160] width 80 height 5
click at [393, 112] on div "[PERSON_NAME]" at bounding box center [435, 113] width 27 height 5
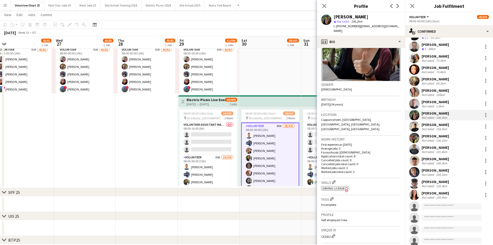
scroll to position [49, 0]
click at [326, 189] on div "Unique ID CE2422 Edit crew unique ID" at bounding box center [361, 234] width 80 height 17
click at [326, 189] on div "CE2422 Edit crew unique ID" at bounding box center [361, 235] width 80 height 5
click at [393, 130] on div "Not rated" at bounding box center [428, 129] width 13 height 4
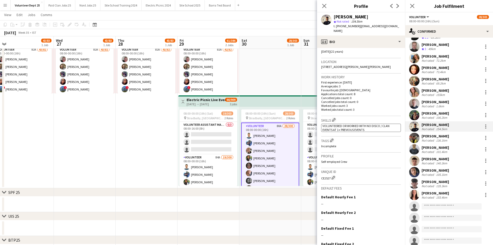
scroll to position [102, 0]
click at [326, 174] on div "CE2527 Edit crew unique ID" at bounding box center [361, 176] width 80 height 5
click at [393, 135] on div "[PERSON_NAME]" at bounding box center [435, 136] width 27 height 5
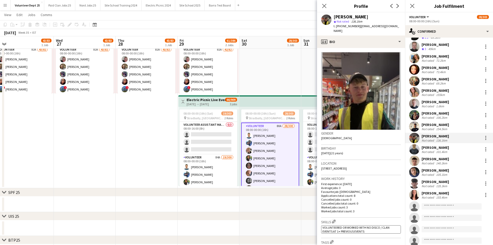
click at [393, 154] on div "[PERSON_NAME] Not rated 101.4km" at bounding box center [449, 149] width 88 height 10
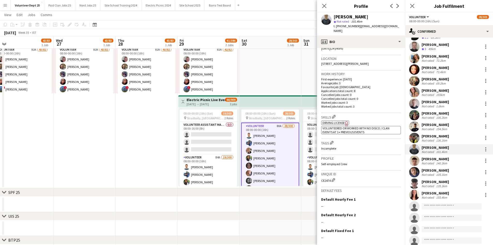
scroll to position [109, 0]
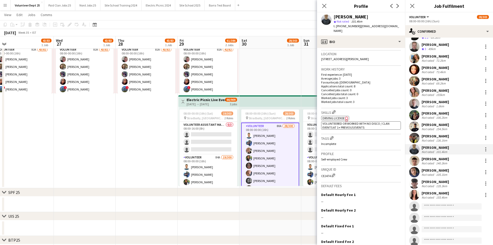
click at [327, 172] on div "CE2474 Edit crew unique ID" at bounding box center [361, 174] width 80 height 5
click at [393, 159] on div "[PERSON_NAME]" at bounding box center [435, 158] width 27 height 5
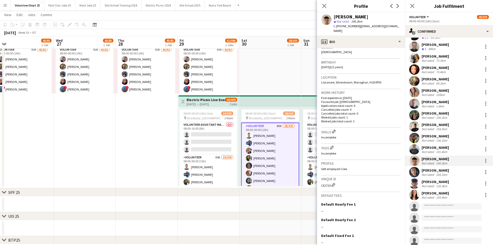
scroll to position [87, 0]
click at [325, 181] on div "CE2720 Edit crew unique ID" at bounding box center [361, 183] width 80 height 5
click at [393, 169] on div "[PERSON_NAME]" at bounding box center [435, 170] width 27 height 5
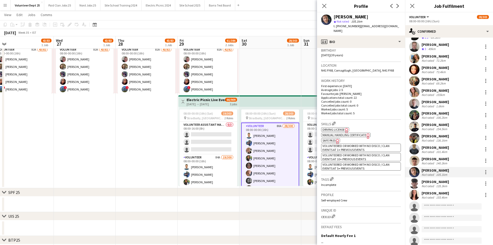
scroll to position [98, 0]
click at [326, 189] on div "CE3113 Edit crew unique ID" at bounding box center [361, 215] width 80 height 5
click at [393, 186] on div "135.3km" at bounding box center [441, 186] width 13 height 4
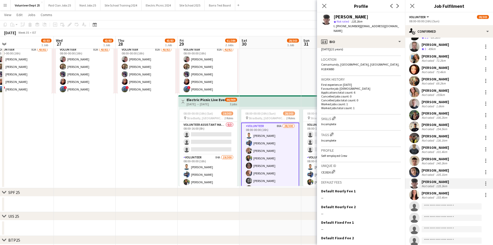
scroll to position [104, 0]
click at [328, 169] on div "CE2826 Edit crew unique ID" at bounding box center [361, 171] width 80 height 5
click at [393, 189] on div "[PERSON_NAME]" at bounding box center [435, 193] width 27 height 5
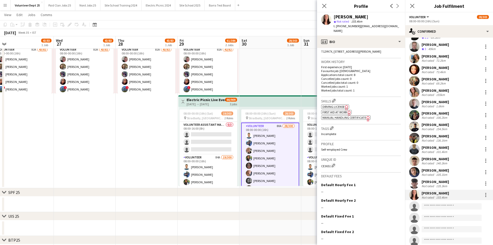
scroll to position [117, 0]
click at [327, 162] on div "CE3651 Edit crew unique ID" at bounding box center [361, 164] width 80 height 5
